Goal: Information Seeking & Learning: Learn about a topic

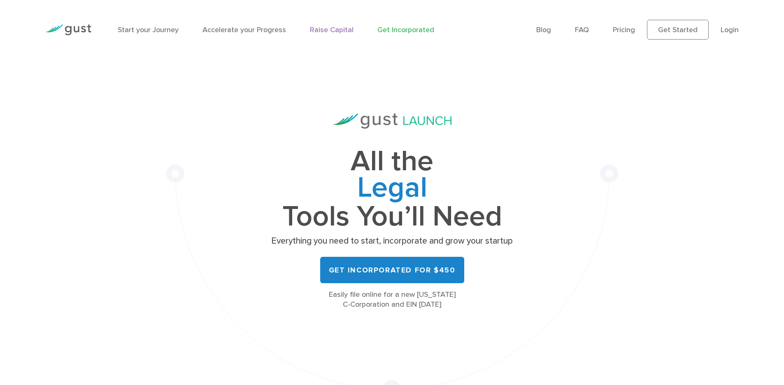
click at [331, 31] on link "Raise Capital" at bounding box center [332, 30] width 44 height 9
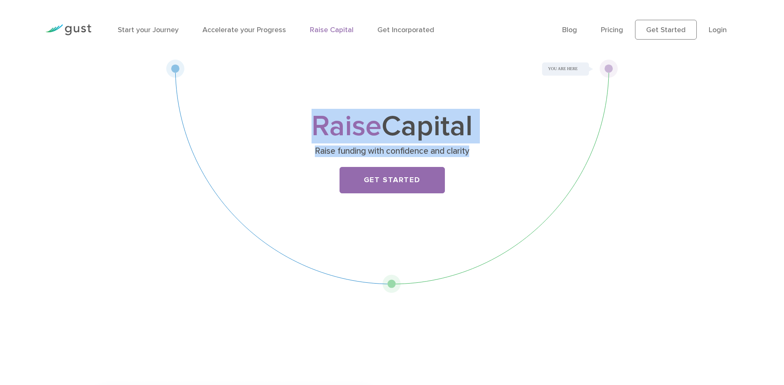
drag, startPoint x: 315, startPoint y: 124, endPoint x: 481, endPoint y: 147, distance: 168.3
click at [481, 146] on div "Raise Capital Raise funding with confidence and clarity Get Started" at bounding box center [392, 158] width 325 height 90
click at [482, 147] on p "Raise funding with confidence and clarity" at bounding box center [392, 151] width 319 height 12
